Goal: Task Accomplishment & Management: Use online tool/utility

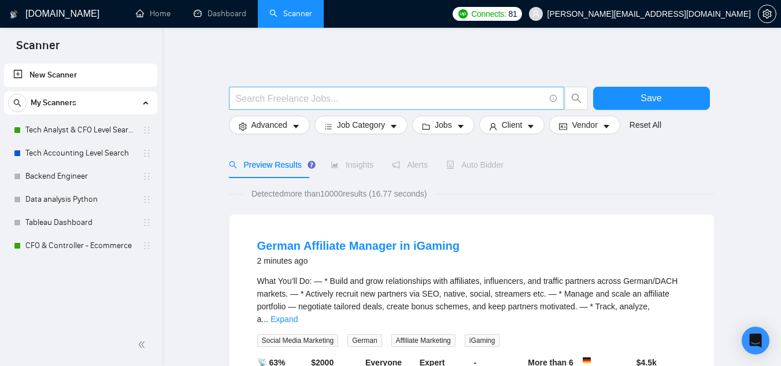
click at [289, 102] on input "text" at bounding box center [390, 98] width 309 height 14
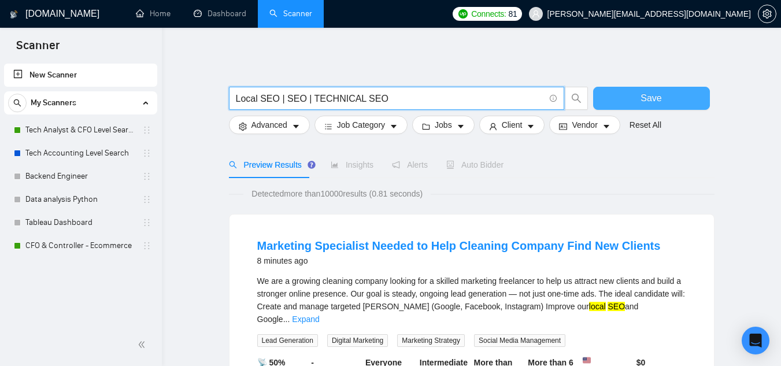
type input "Local SEO | SEO | TECHNICAL SEO"
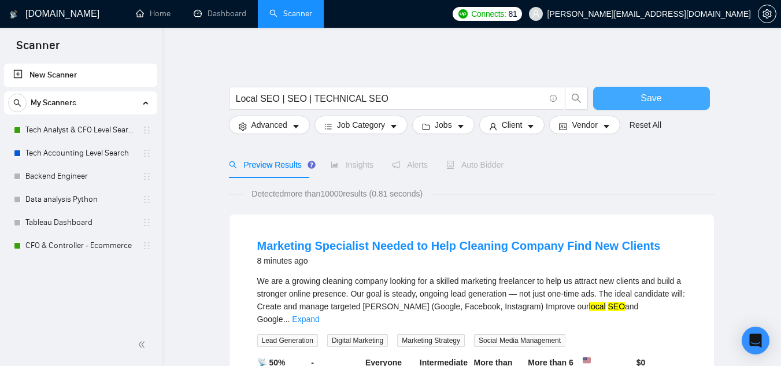
click at [648, 97] on span "Save" at bounding box center [650, 98] width 21 height 14
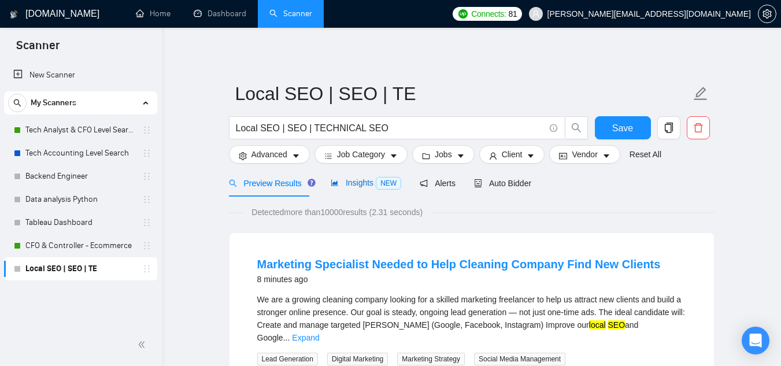
click at [358, 181] on span "Insights NEW" at bounding box center [366, 182] width 71 height 9
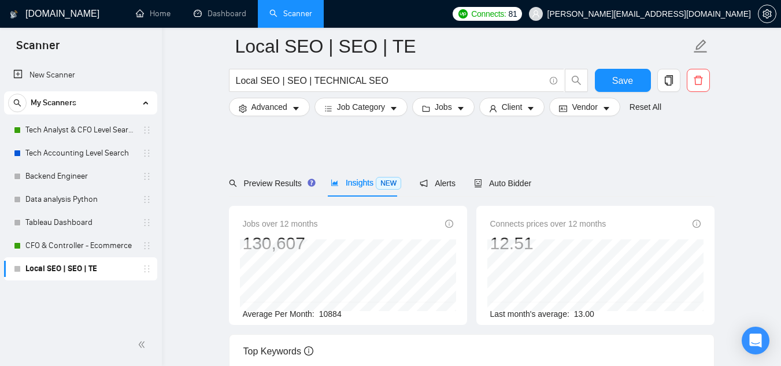
scroll to position [299, 0]
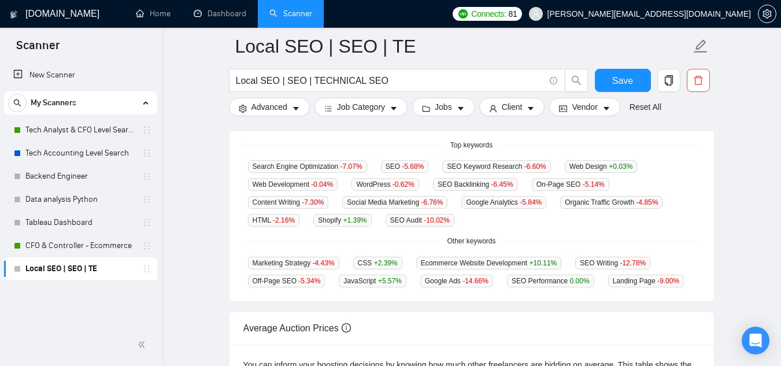
click at [737, 170] on main "Local SEO | SEO | TE Local SEO | SEO | TECHNICAL SEO Save Advanced Job Category…" at bounding box center [471, 136] width 582 height 779
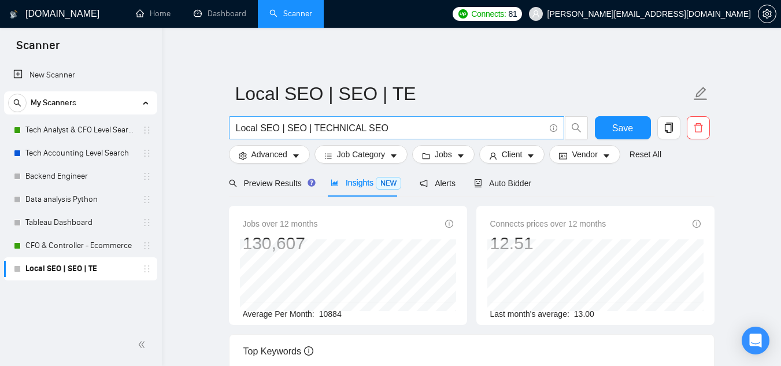
click at [391, 127] on input "Local SEO | SEO | TECHNICAL SEO" at bounding box center [390, 128] width 309 height 14
click at [277, 131] on input "Local SEO | SEO | TECHNICAL SEO" at bounding box center [390, 128] width 309 height 14
click at [273, 126] on input "Local SEO | SEO | TECHNICAL SEO" at bounding box center [390, 128] width 309 height 14
drag, startPoint x: 427, startPoint y: 127, endPoint x: 528, endPoint y: 131, distance: 101.8
click at [528, 131] on input "Local SEO| GMB | GOOLE MY BUSINESS | SEO | TECHNICAL SEO" at bounding box center [390, 128] width 309 height 14
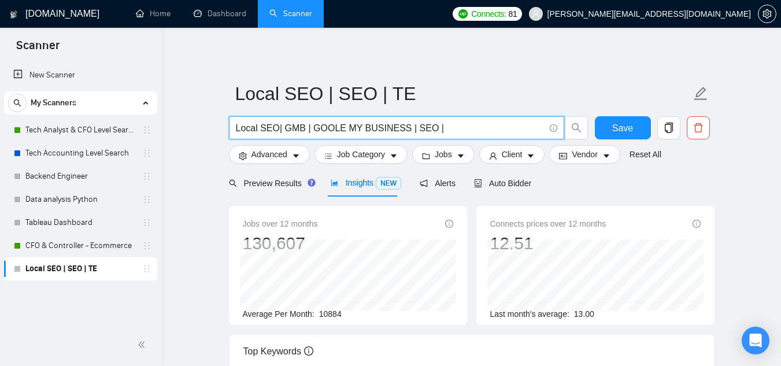
drag, startPoint x: 404, startPoint y: 125, endPoint x: 409, endPoint y: 133, distance: 9.1
click at [404, 126] on input "Local SEO| GMB | GOOLE MY BUSINESS | SEO |" at bounding box center [390, 128] width 309 height 14
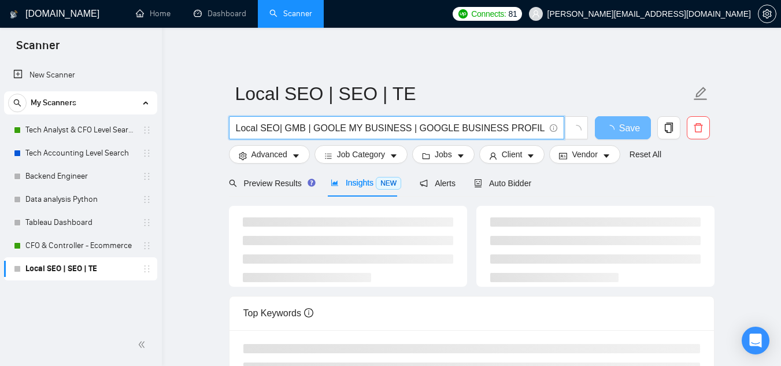
click at [522, 128] on input "Local SEO| GMB | GOOLE MY BUSINESS | GOOGLE BUSINESS PROFILE |SEO |" at bounding box center [390, 128] width 309 height 14
type input "Local SEO| GMB | GOOLE MY BUSINESS | GOOGLE BUSINESS PROFILE | SEO |"
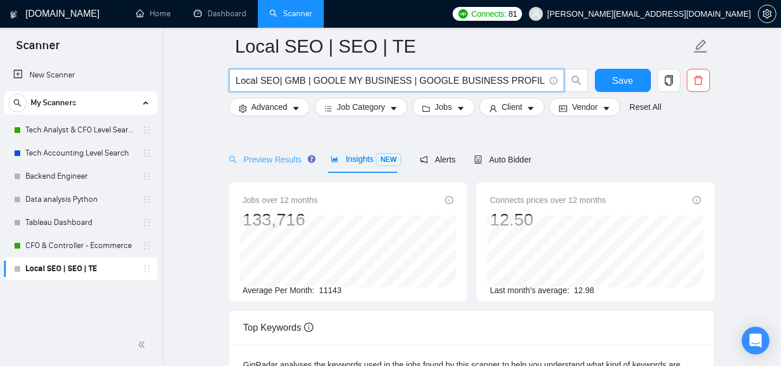
scroll to position [58, 0]
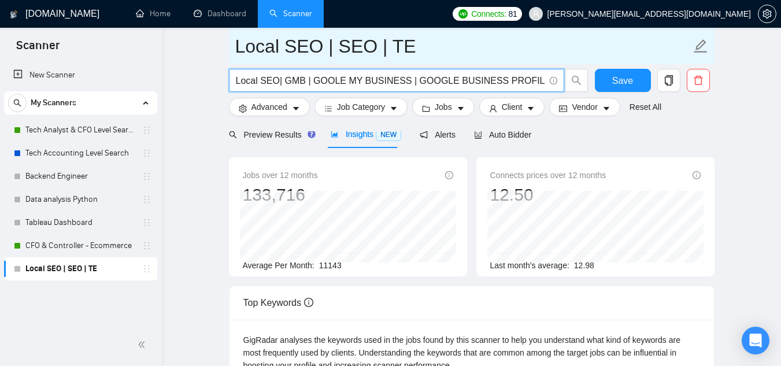
click at [314, 50] on input "Local SEO | SEO | TE" at bounding box center [462, 46] width 455 height 29
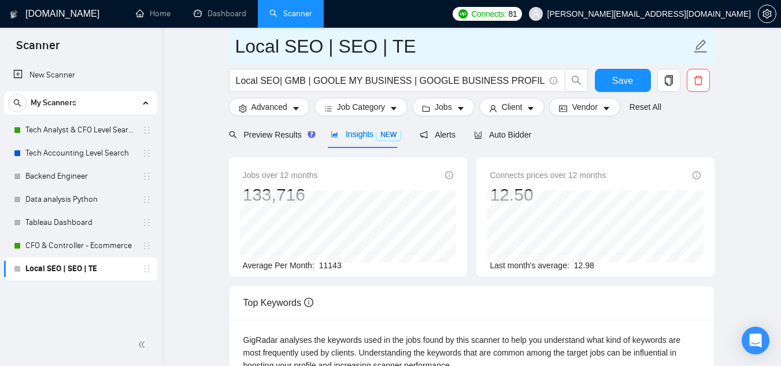
click at [314, 50] on input "Local SEO | SEO | TE" at bounding box center [462, 46] width 455 height 29
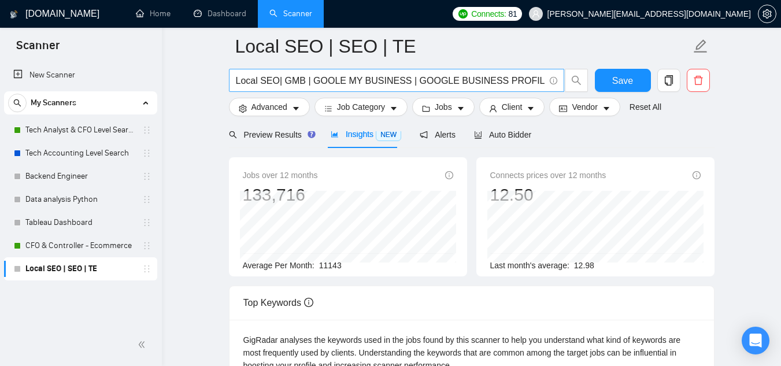
click at [309, 87] on input "Local SEO| GMB | GOOLE MY BUSINESS | GOOGLE BUSINESS PROFILE | SEO |" at bounding box center [390, 80] width 309 height 14
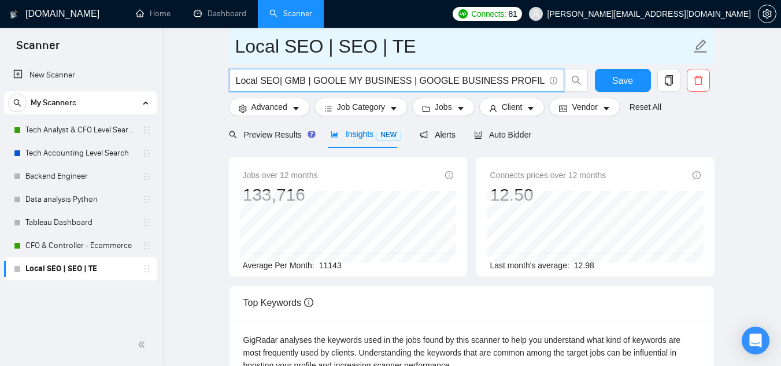
click at [339, 47] on input "Local SEO | SEO | TE" at bounding box center [462, 46] width 455 height 29
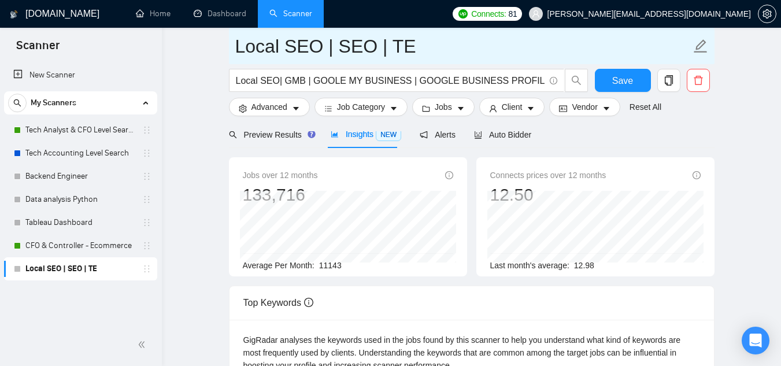
click at [339, 47] on input "Local SEO | SEO | TE" at bounding box center [462, 46] width 455 height 29
paste input "| GMB | GOOLE MY BUSINESS | GOOGLE BUSINESS PROFILE | SEO |"
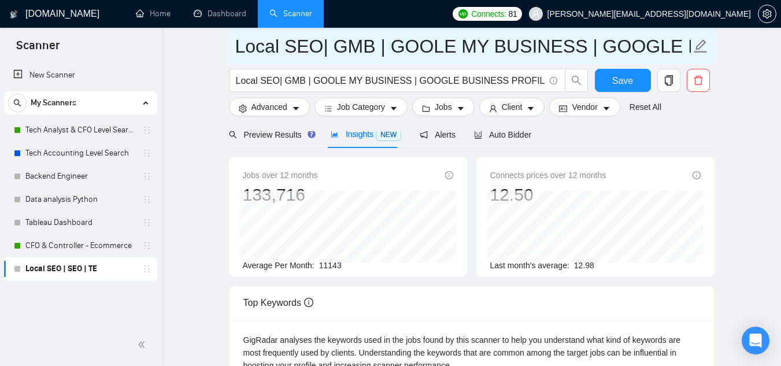
scroll to position [0, 184]
type input "Local SEO| GMB | GOOLE MY BUSINESS | GOOGLE BUSINESS PROFILE | SEO |"
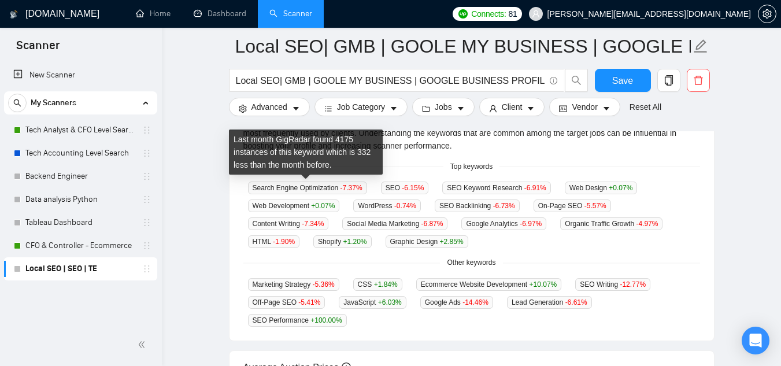
scroll to position [279, 0]
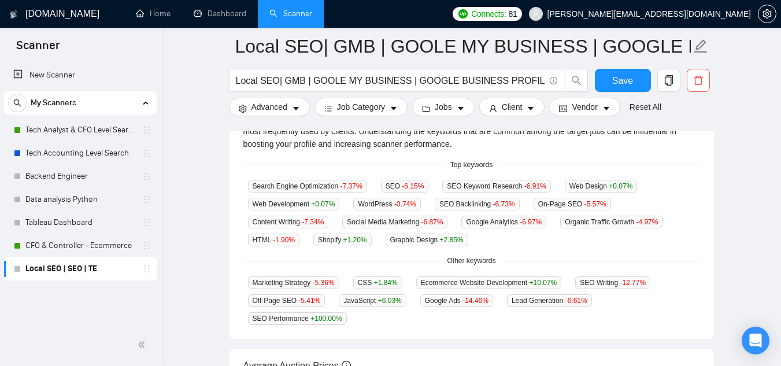
click at [233, 224] on div "GigRadar analyses the keywords used in the jobs found by this scanner to help y…" at bounding box center [471, 218] width 484 height 241
click at [71, 322] on div "New Scanner My Scanners Tech Analyst & CFO Level Search Tech Accounting Level S…" at bounding box center [81, 192] width 162 height 262
